Goal: Navigation & Orientation: Find specific page/section

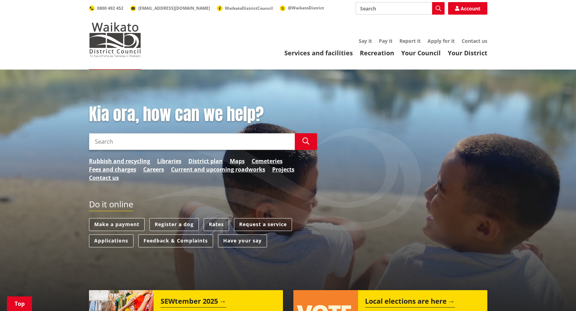
scroll to position [209, 0]
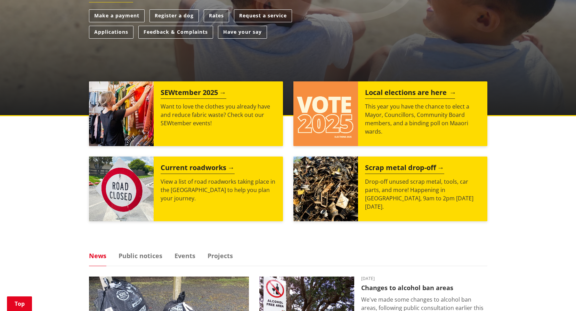
click at [406, 95] on h2 "Local elections are here" at bounding box center [410, 93] width 90 height 10
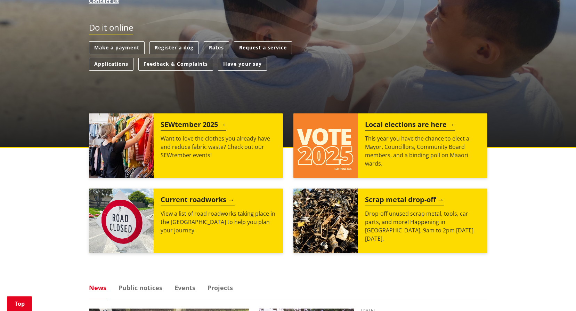
scroll to position [174, 0]
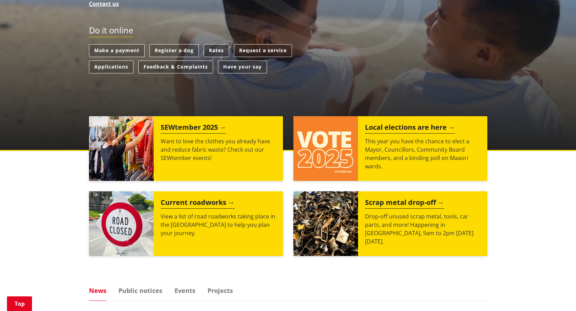
click at [221, 51] on link "Rates" at bounding box center [216, 50] width 25 height 13
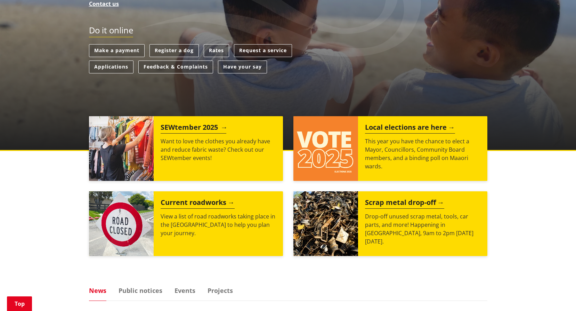
click at [202, 128] on h2 "SEWtember 2025" at bounding box center [194, 128] width 66 height 10
click at [204, 129] on h2 "SEWtember 2025" at bounding box center [194, 128] width 66 height 10
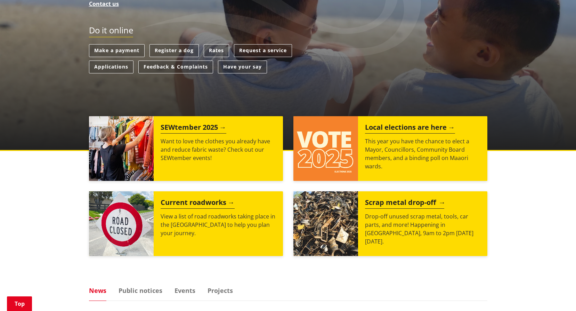
click at [416, 203] on h2 "Scrap metal drop-off" at bounding box center [404, 203] width 79 height 10
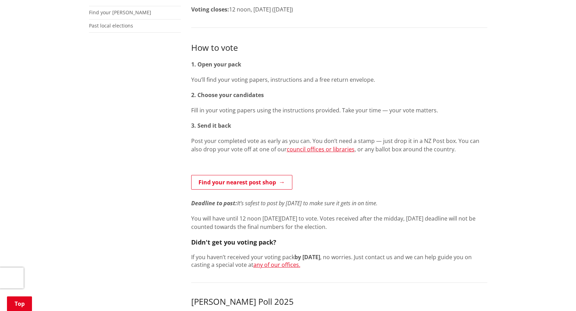
scroll to position [174, 0]
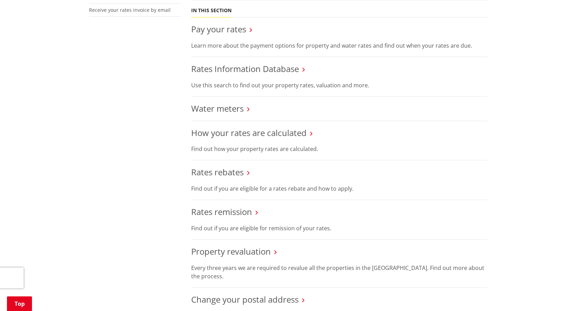
scroll to position [243, 0]
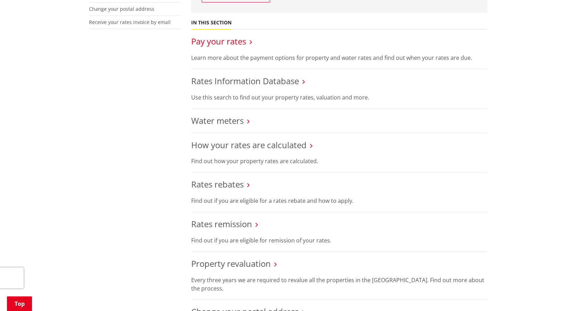
click at [242, 43] on link "Pay your rates" at bounding box center [218, 40] width 55 height 11
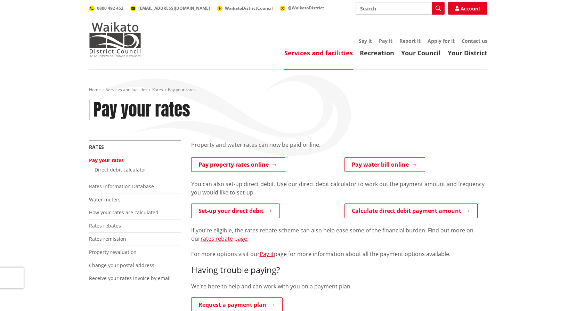
scroll to position [139, 0]
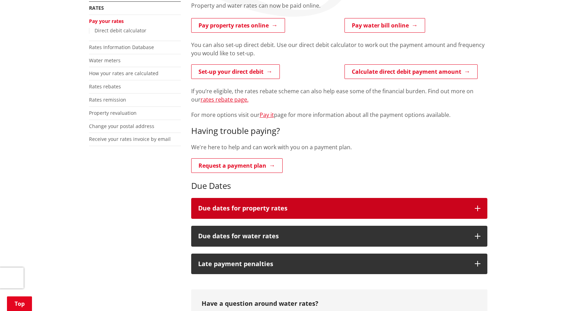
click at [400, 209] on h3 "Due dates for property rates" at bounding box center [333, 208] width 270 height 7
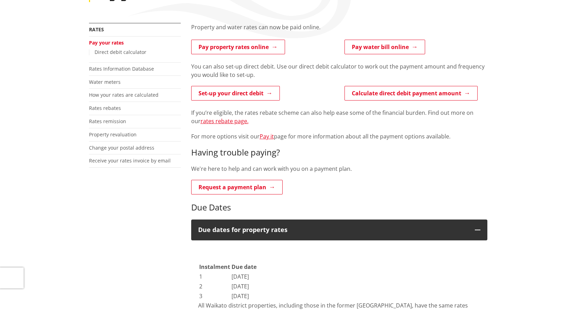
scroll to position [0, 0]
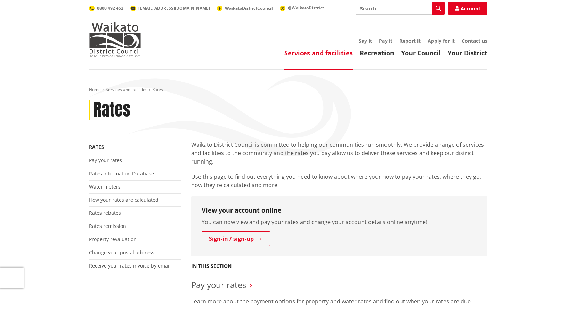
scroll to position [243, 0]
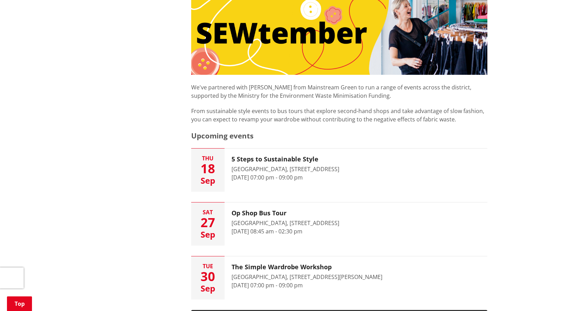
scroll to position [313, 0]
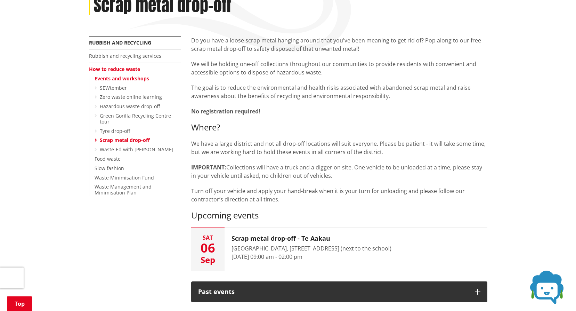
scroll to position [174, 0]
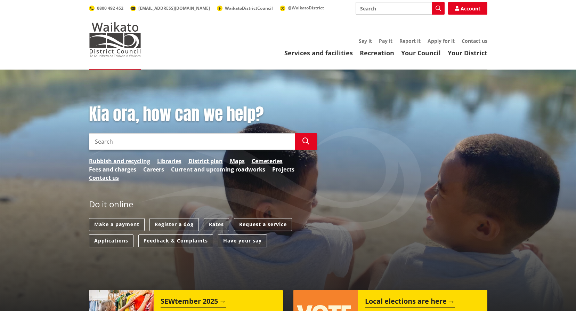
click at [186, 39] on ul "Say it Pay it Report it Apply for it Contact us" at bounding box center [321, 41] width 332 height 6
